Goal: Check status: Check status

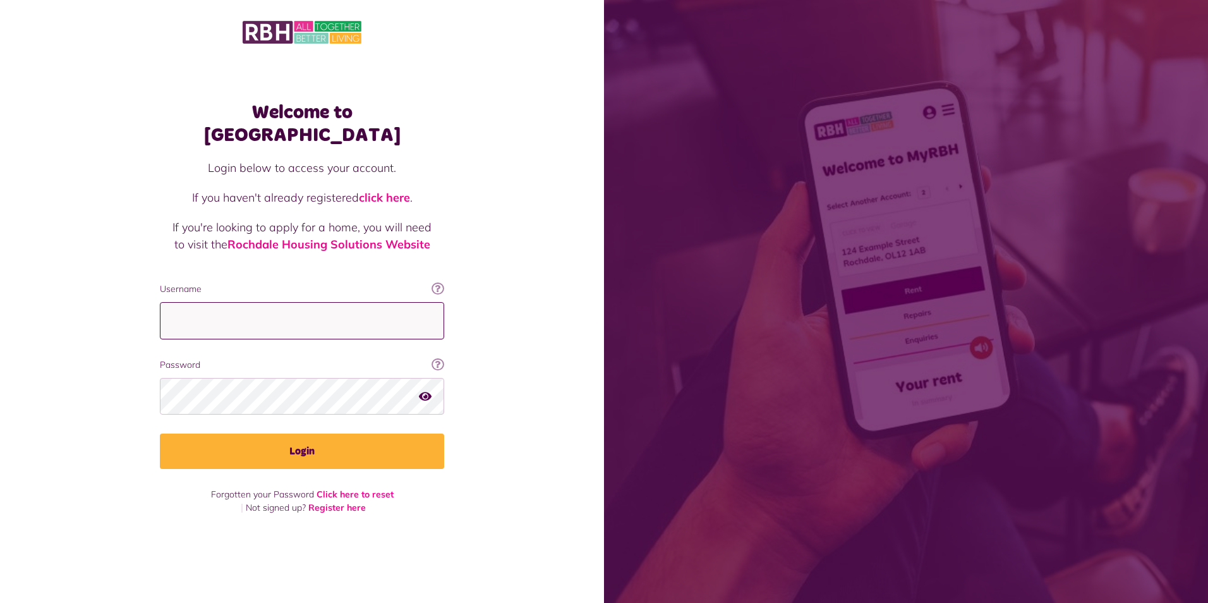
click at [199, 303] on input "Username" at bounding box center [302, 320] width 284 height 37
type input "**********"
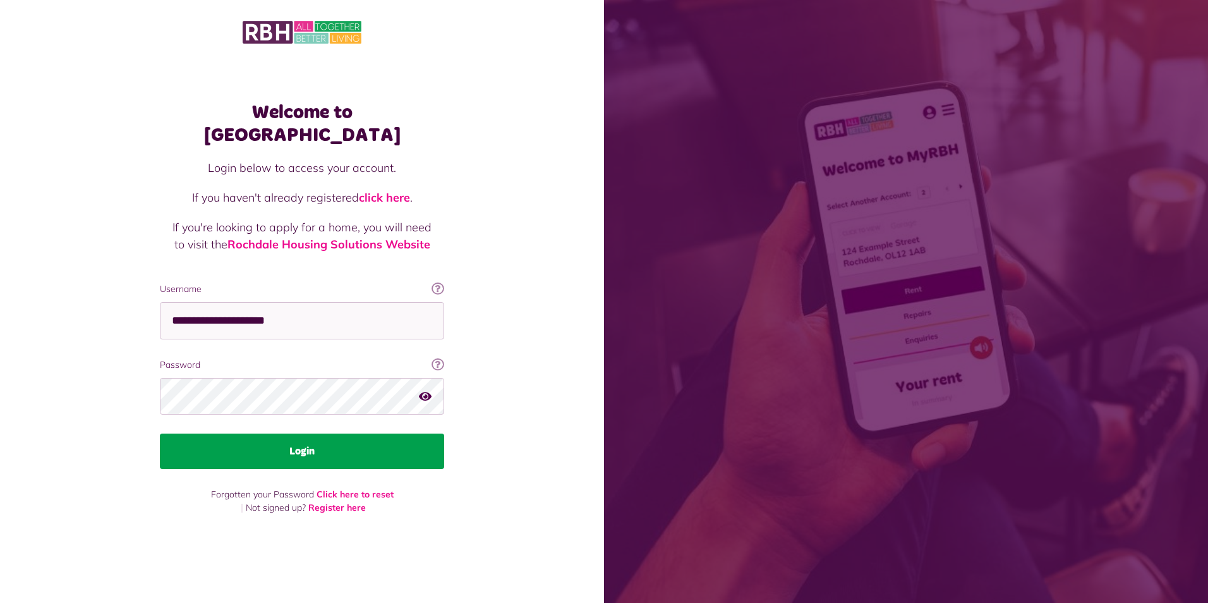
click at [298, 445] on button "Login" at bounding box center [302, 450] width 284 height 35
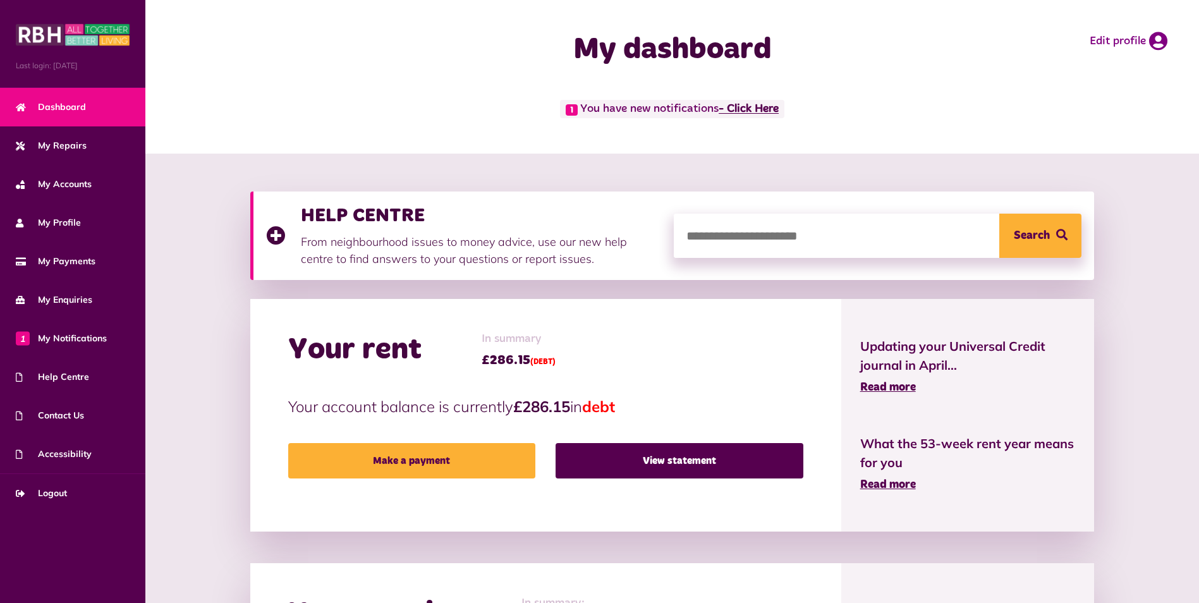
click at [773, 109] on link "- Click Here" at bounding box center [748, 109] width 60 height 11
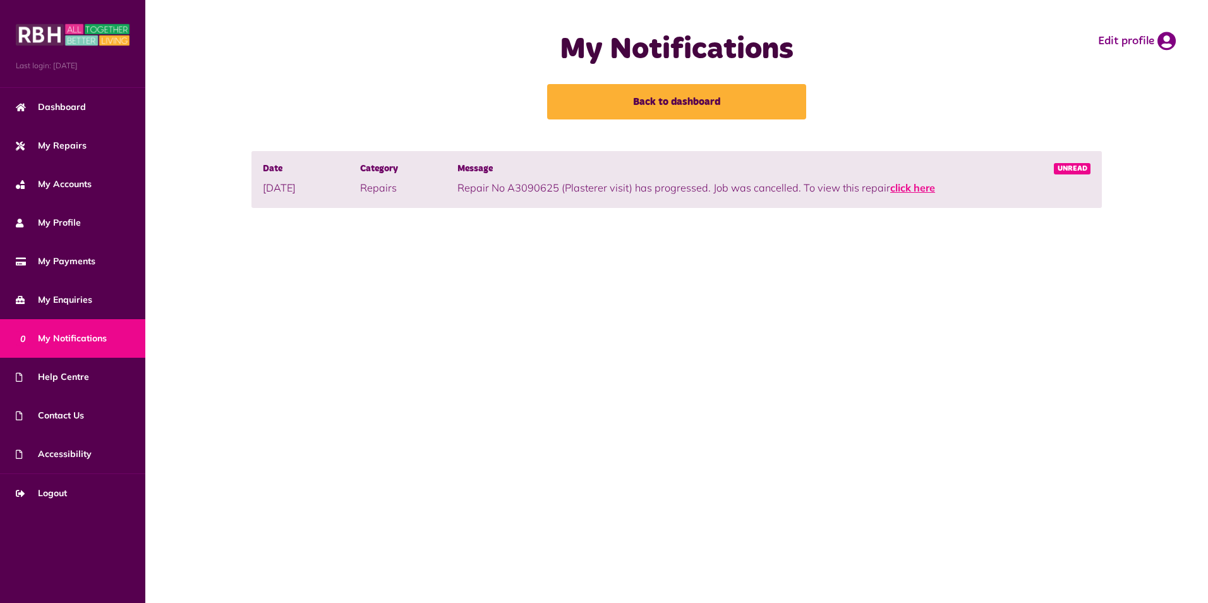
click at [915, 188] on link "click here" at bounding box center [912, 187] width 45 height 13
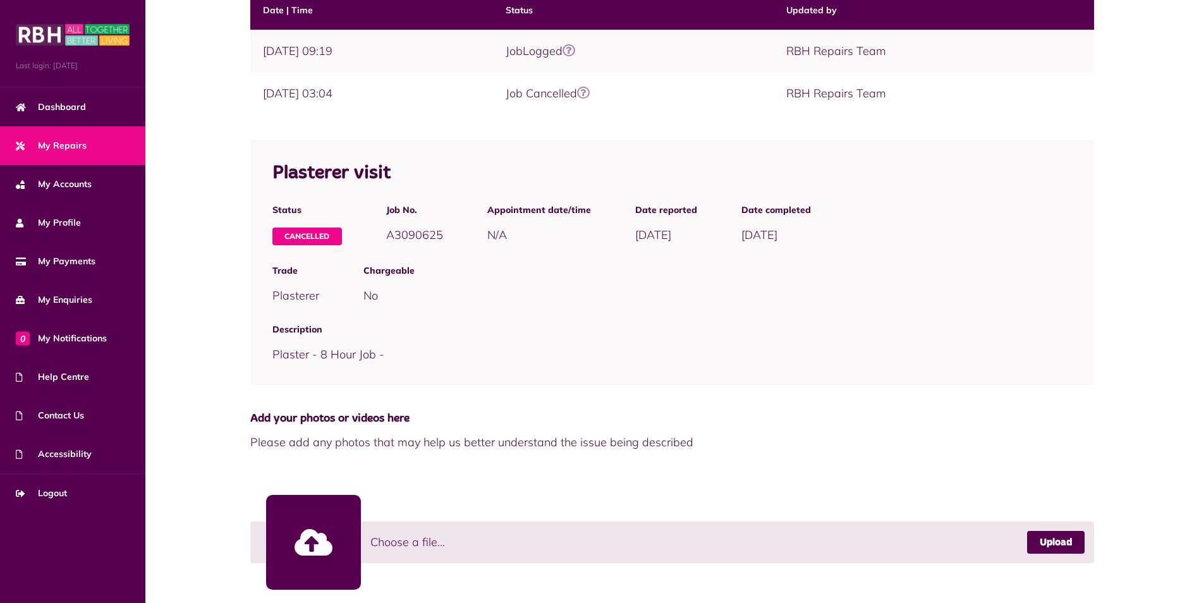
scroll to position [291, 0]
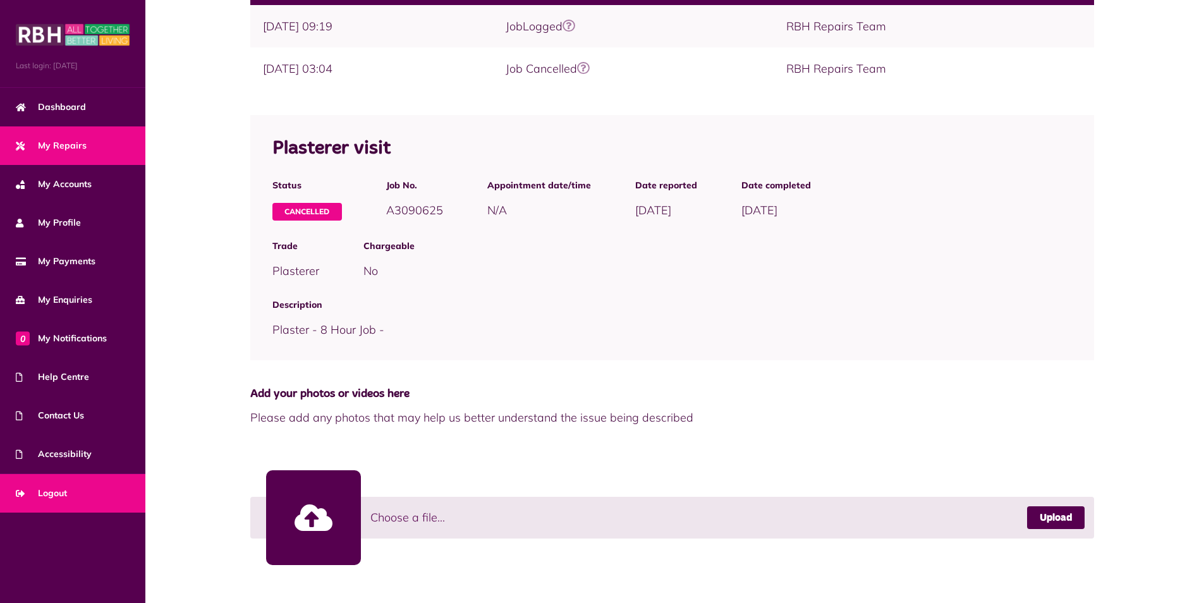
click at [64, 496] on span "Logout" at bounding box center [41, 493] width 51 height 13
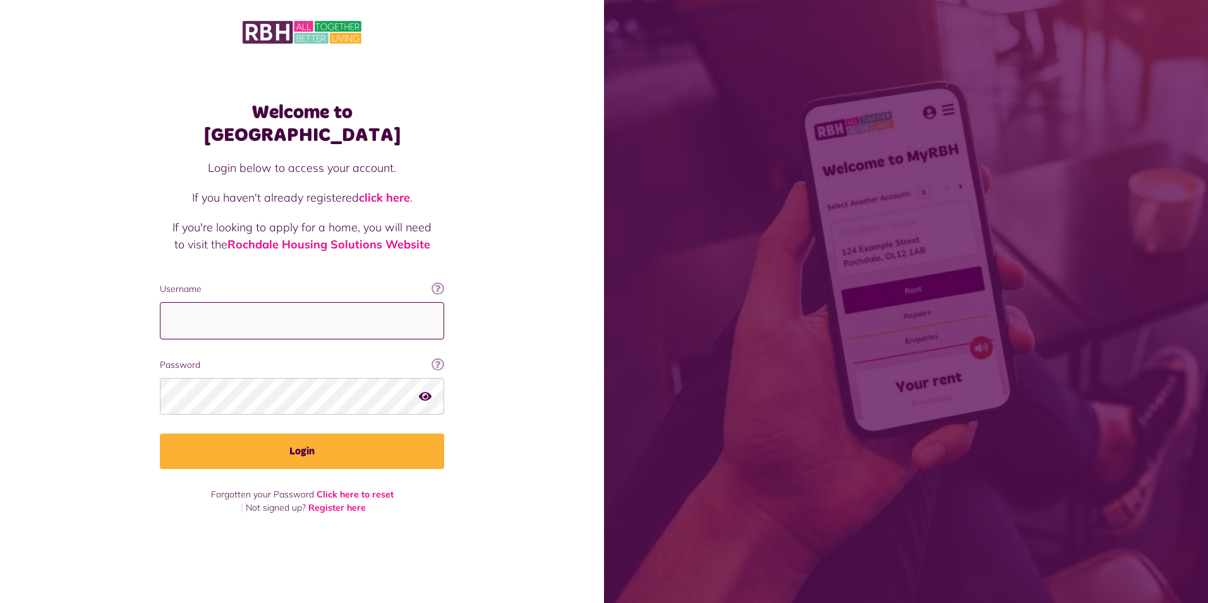
click at [206, 306] on input "Username" at bounding box center [302, 320] width 284 height 37
type input "**********"
click at [160, 433] on button "Login" at bounding box center [302, 450] width 284 height 35
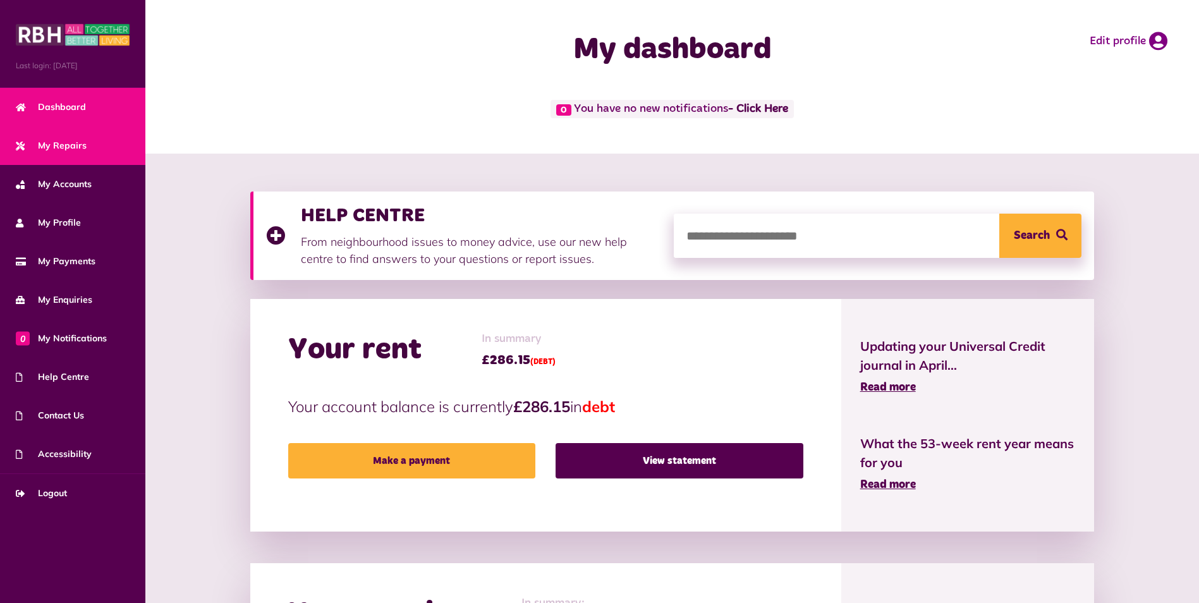
click at [97, 142] on link "My Repairs" at bounding box center [72, 145] width 145 height 39
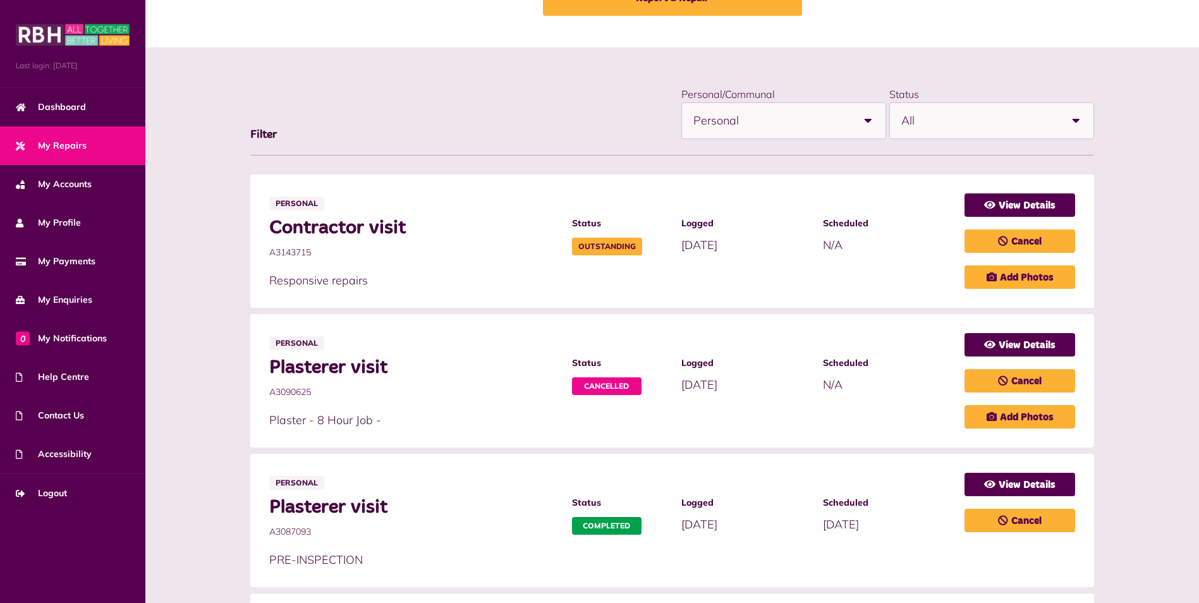
scroll to position [126, 0]
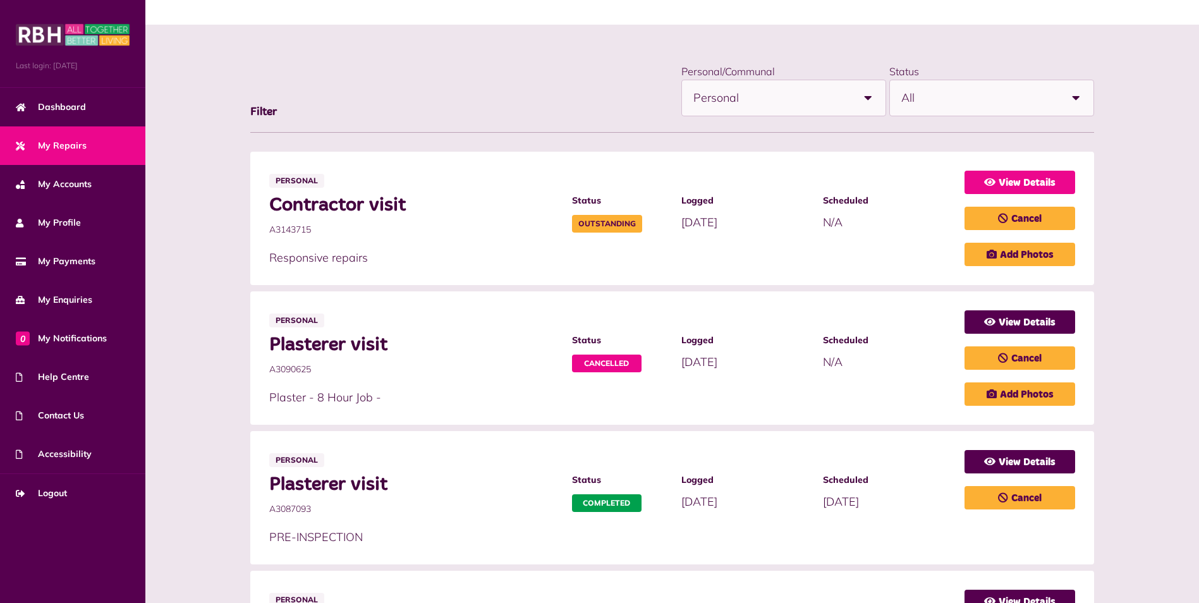
click at [979, 184] on link "View Details" at bounding box center [1019, 182] width 111 height 23
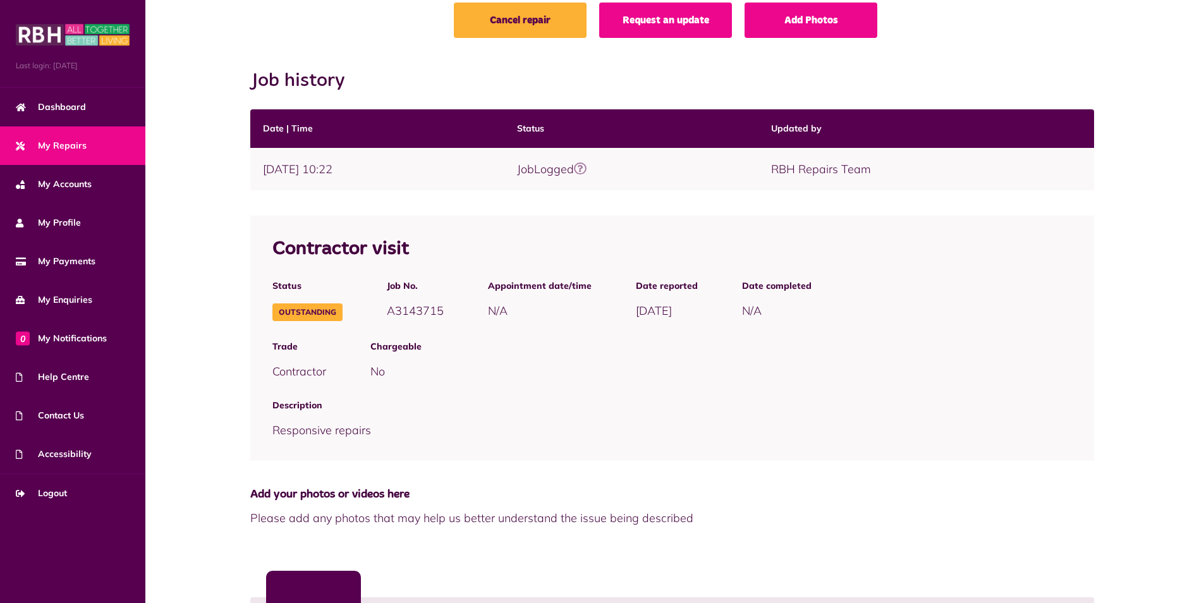
scroll to position [126, 0]
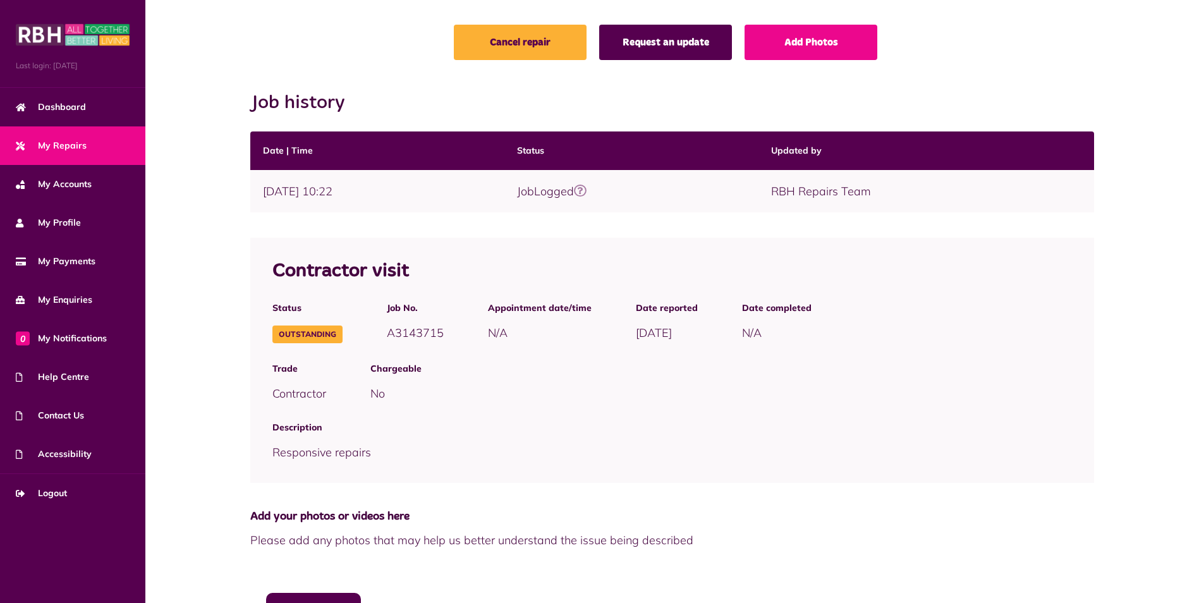
click at [675, 49] on link "Request an update" at bounding box center [665, 42] width 133 height 35
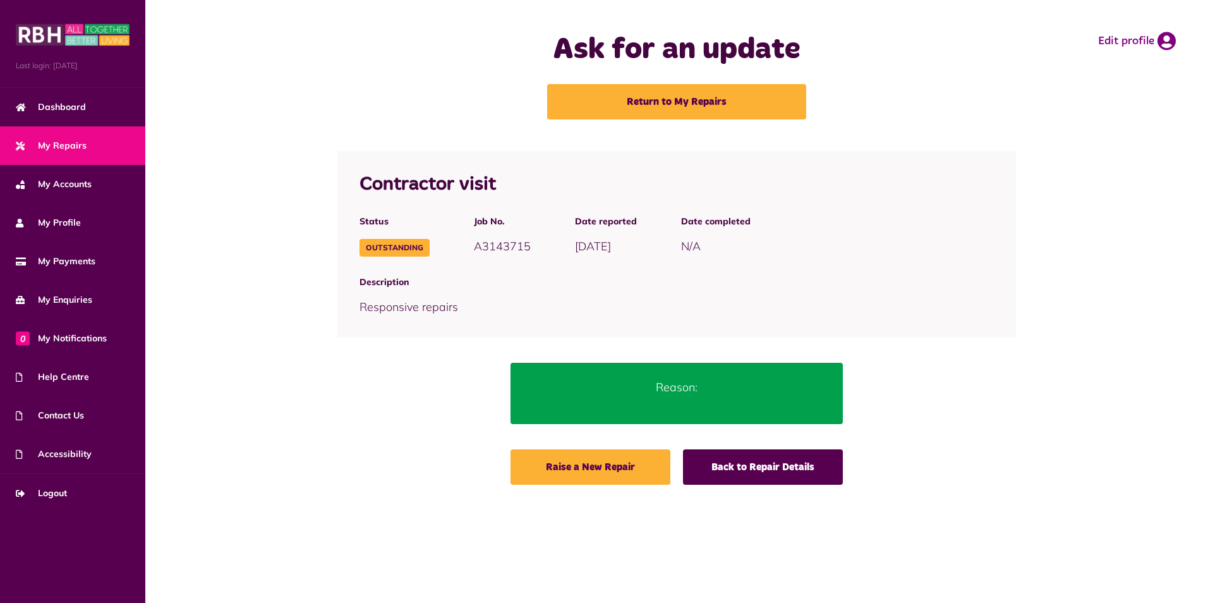
click at [660, 390] on p "Reason:" at bounding box center [676, 386] width 295 height 17
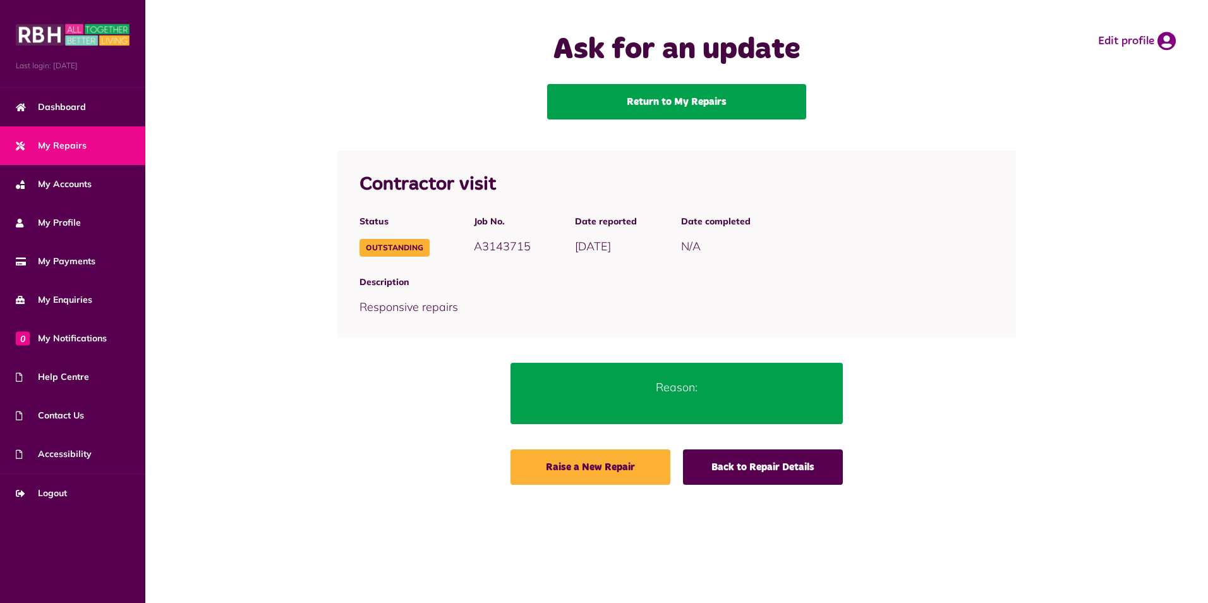
click at [646, 99] on link "Return to My Repairs" at bounding box center [676, 101] width 259 height 35
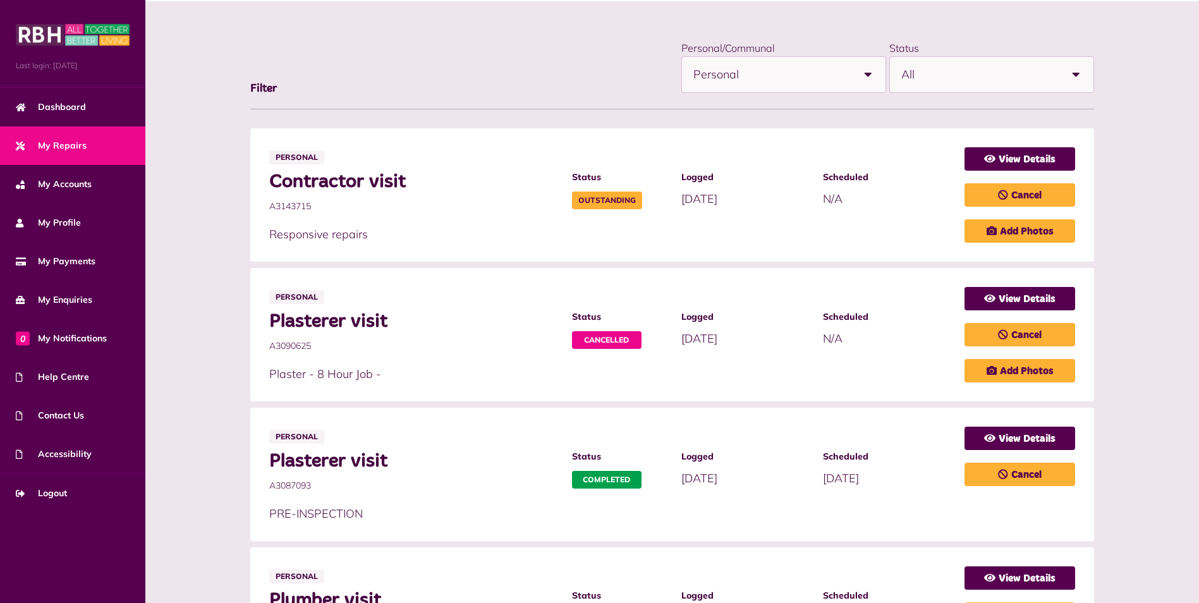
scroll to position [190, 0]
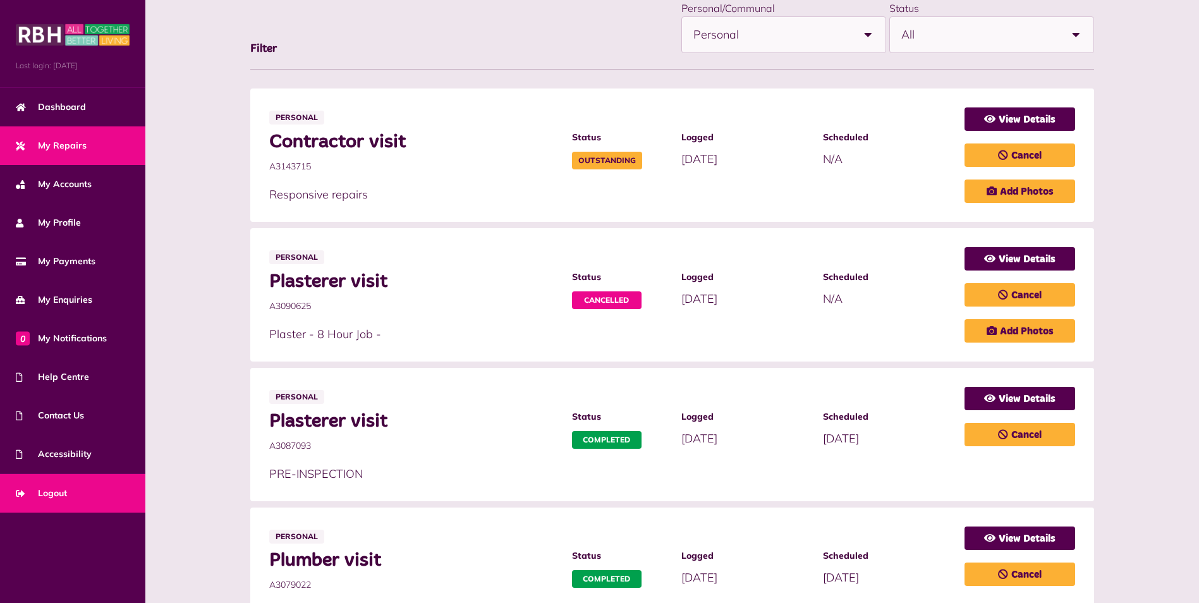
click at [42, 483] on link "Logout" at bounding box center [72, 493] width 145 height 39
